Goal: Navigation & Orientation: Find specific page/section

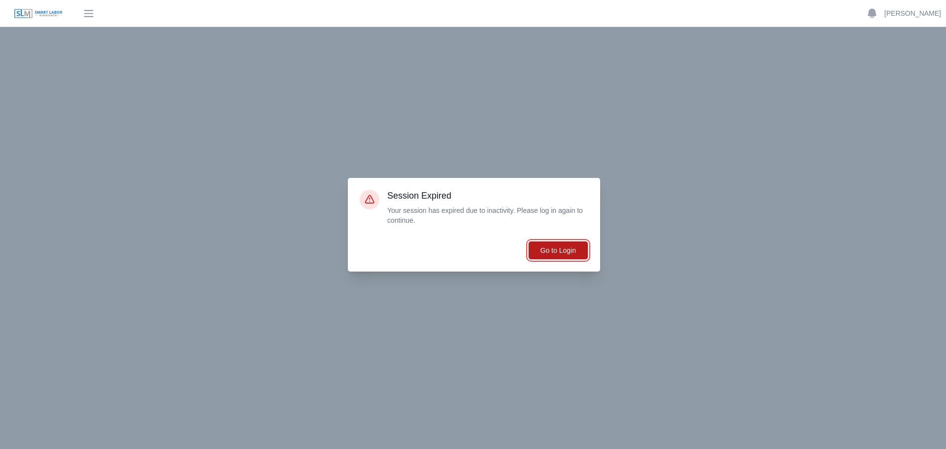
click at [558, 257] on button "Go to Login" at bounding box center [558, 250] width 60 height 19
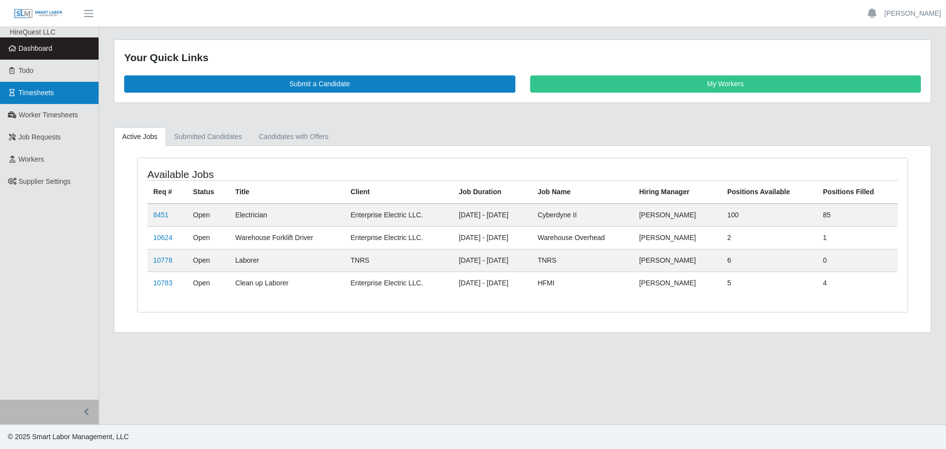
click at [33, 91] on span "Timesheets" at bounding box center [36, 93] width 35 height 8
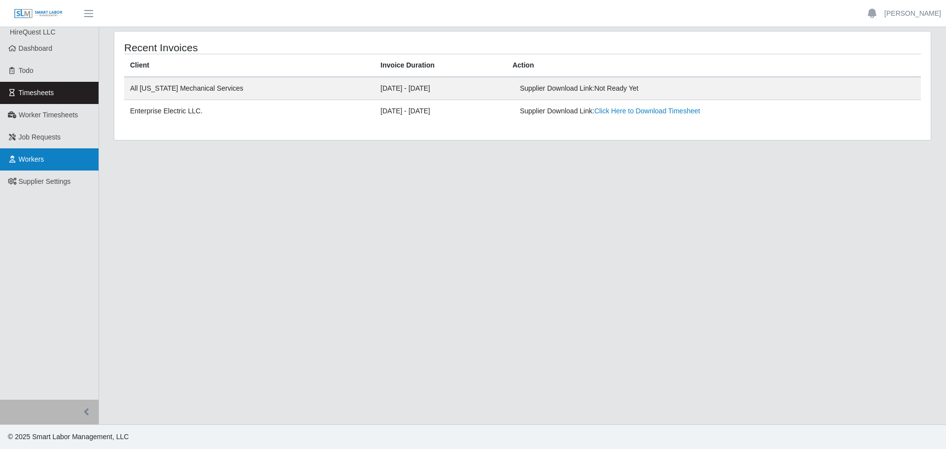
click at [31, 154] on link "Workers" at bounding box center [49, 159] width 99 height 22
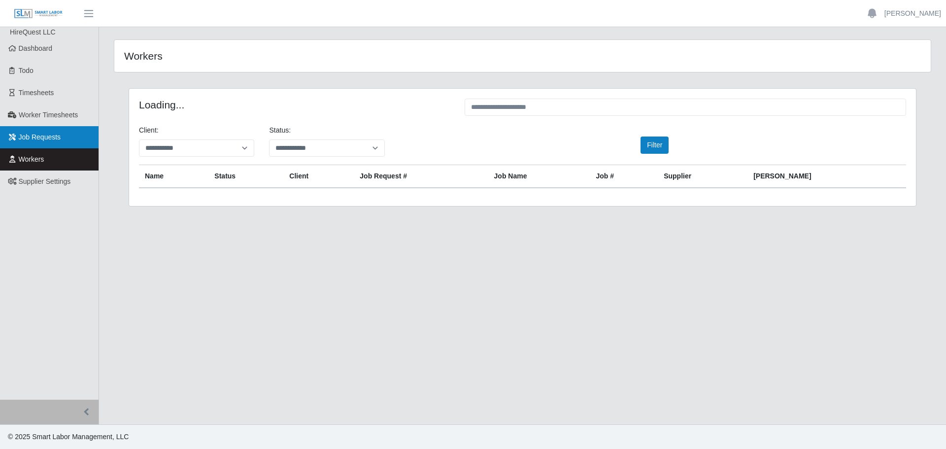
click at [41, 135] on span "Job Requests" at bounding box center [40, 137] width 42 height 8
